Goal: Find specific page/section: Find specific page/section

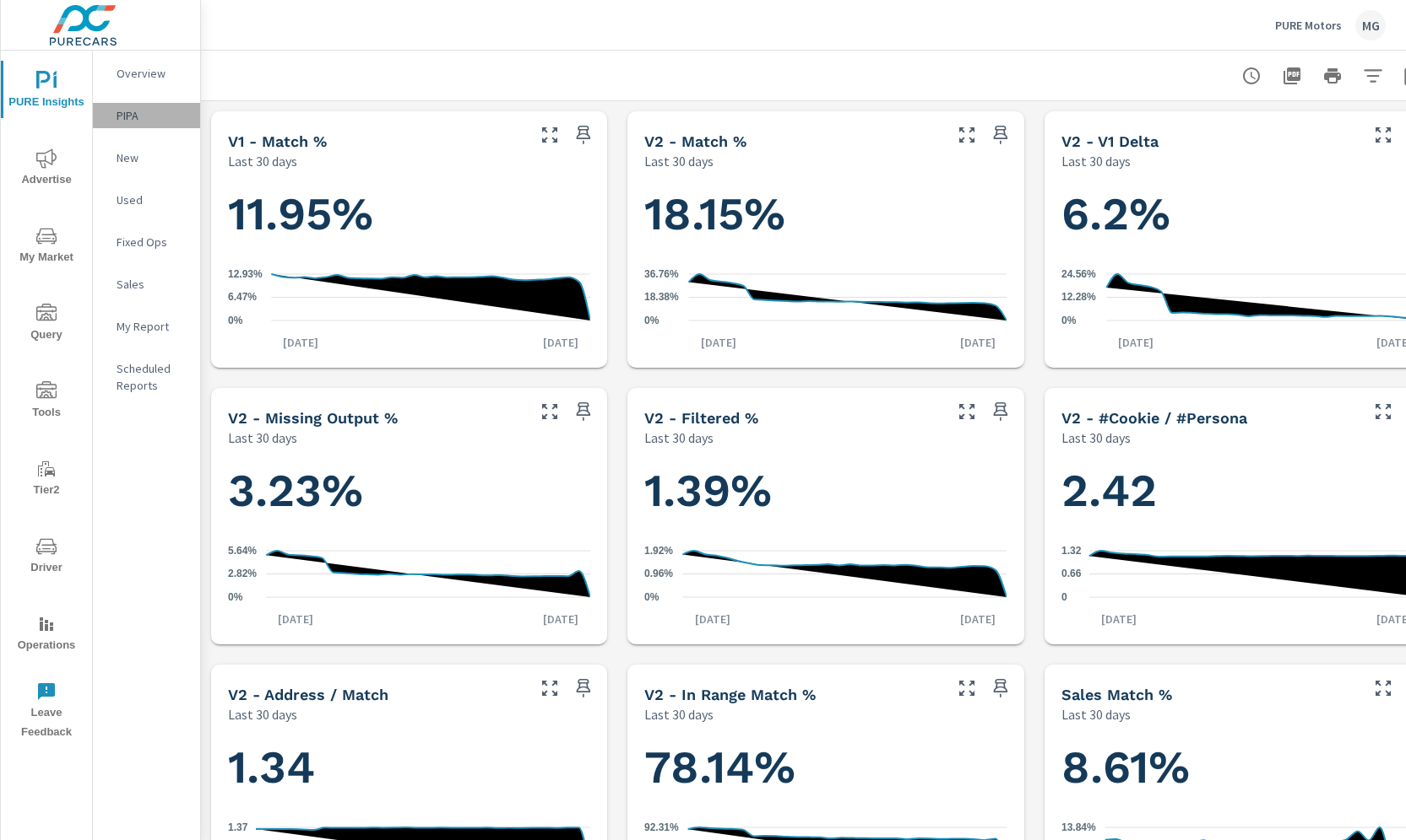
click at [125, 114] on p "PIPA" at bounding box center [152, 116] width 70 height 17
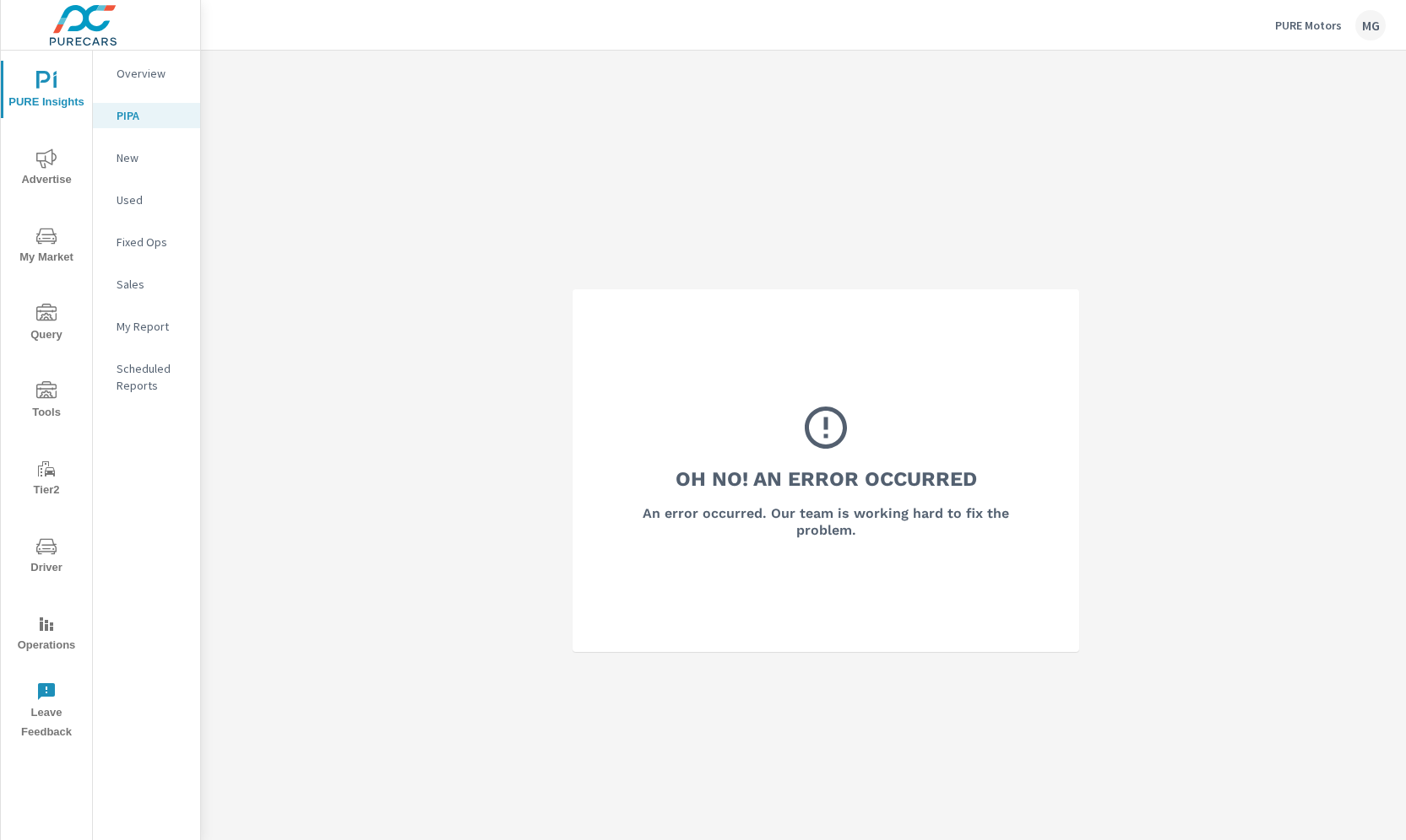
click at [1296, 26] on p "PURE Motors" at bounding box center [1308, 26] width 67 height 15
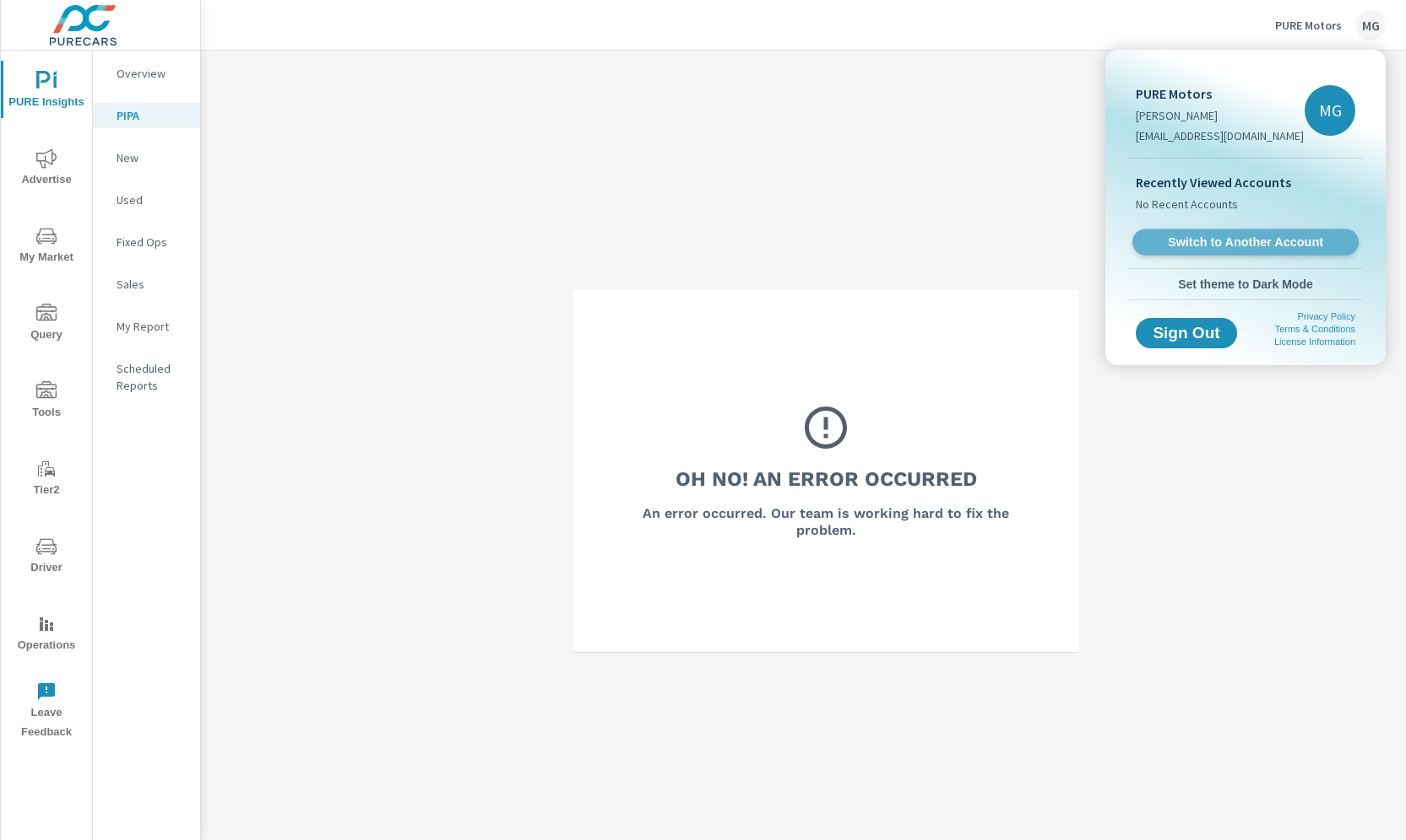
click at [1228, 242] on span "Switch to Another Account" at bounding box center [1245, 242] width 207 height 16
